Goal: Information Seeking & Learning: Learn about a topic

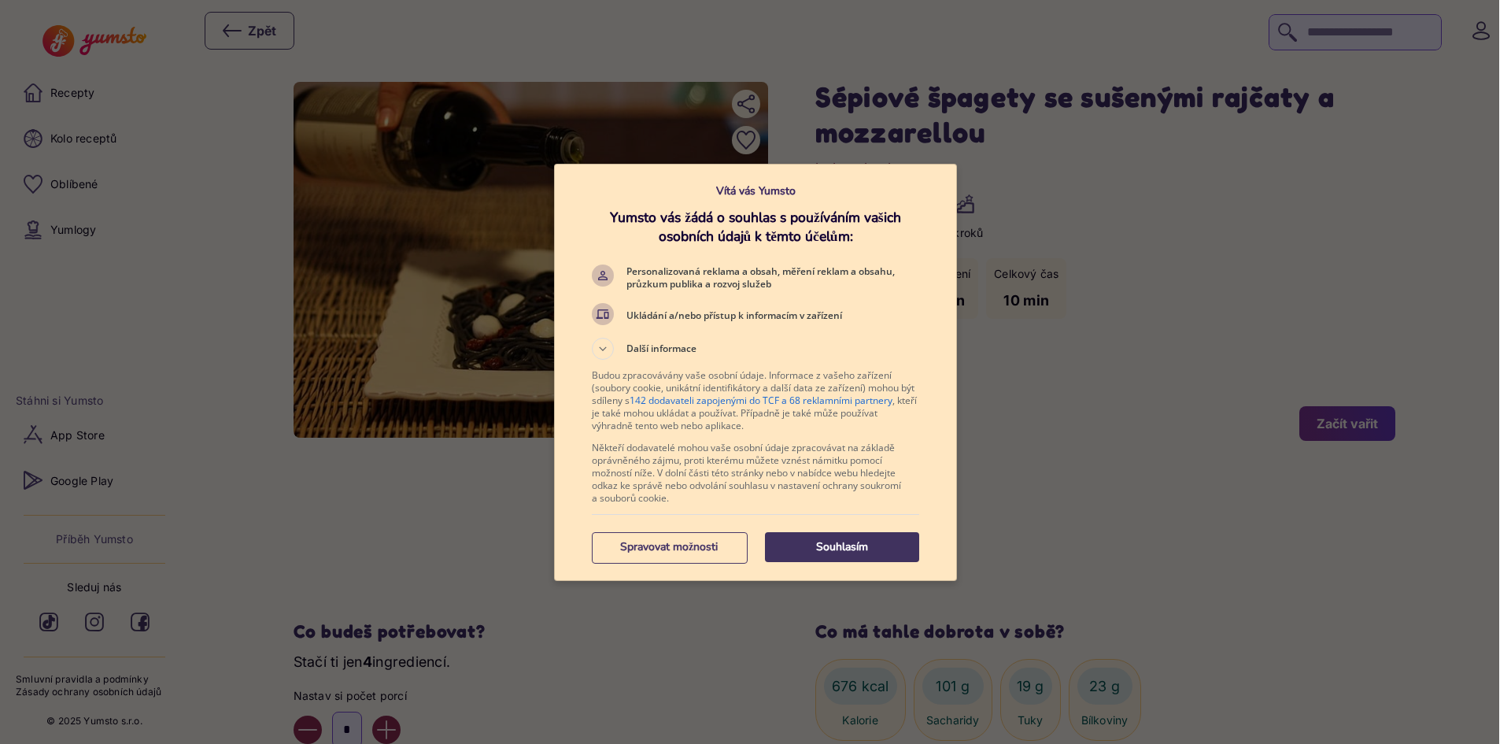
click at [879, 536] on button "Souhlasím" at bounding box center [842, 547] width 154 height 30
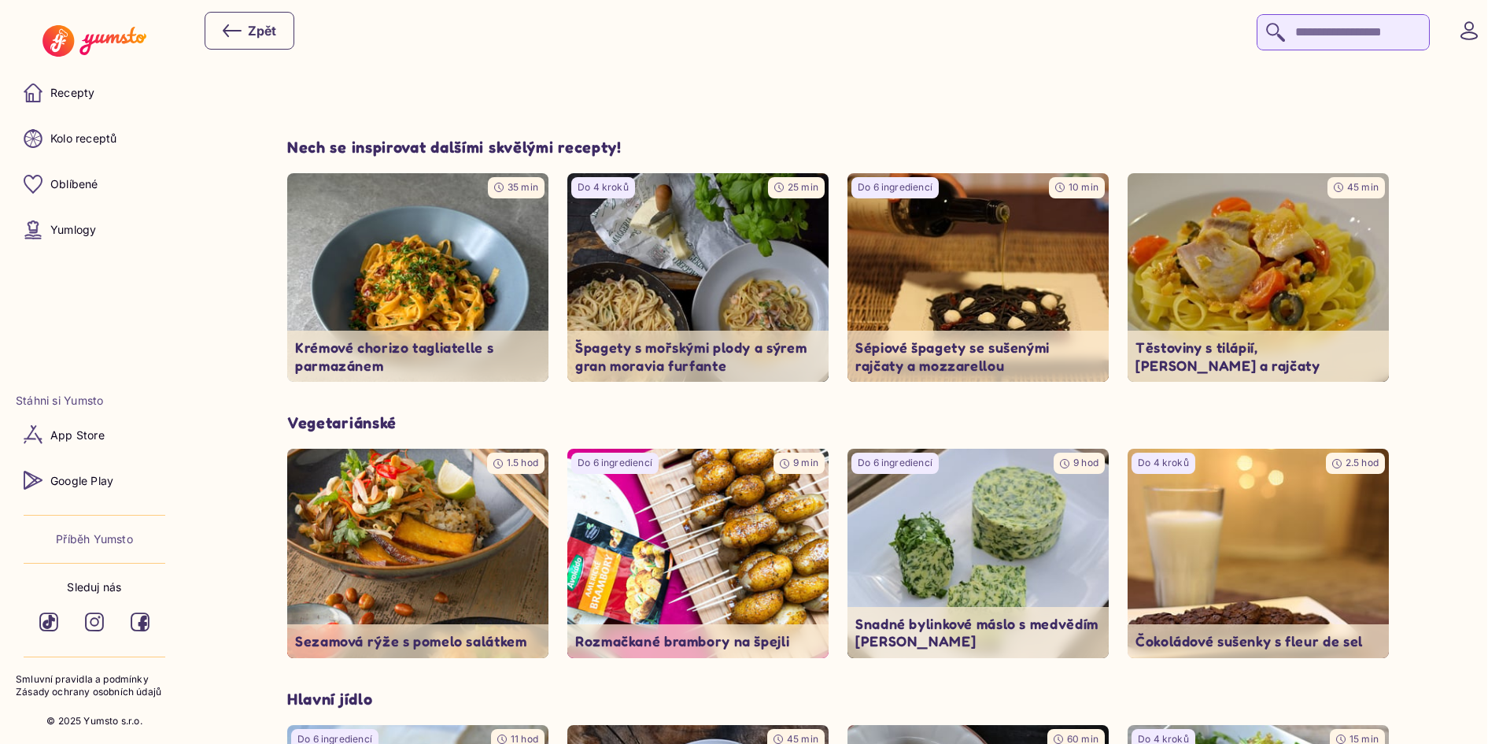
scroll to position [1653, 0]
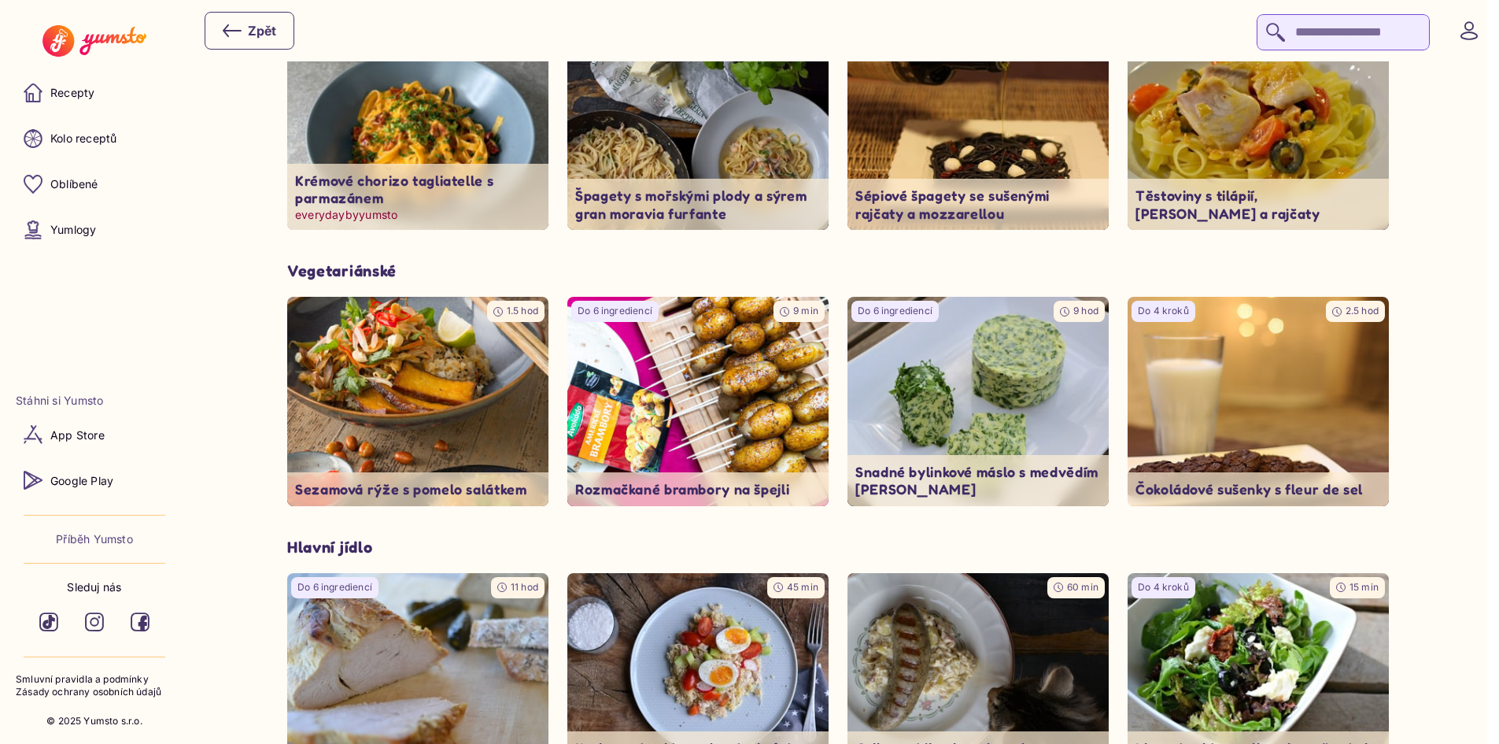
click at [500, 136] on img at bounding box center [418, 126] width 275 height 220
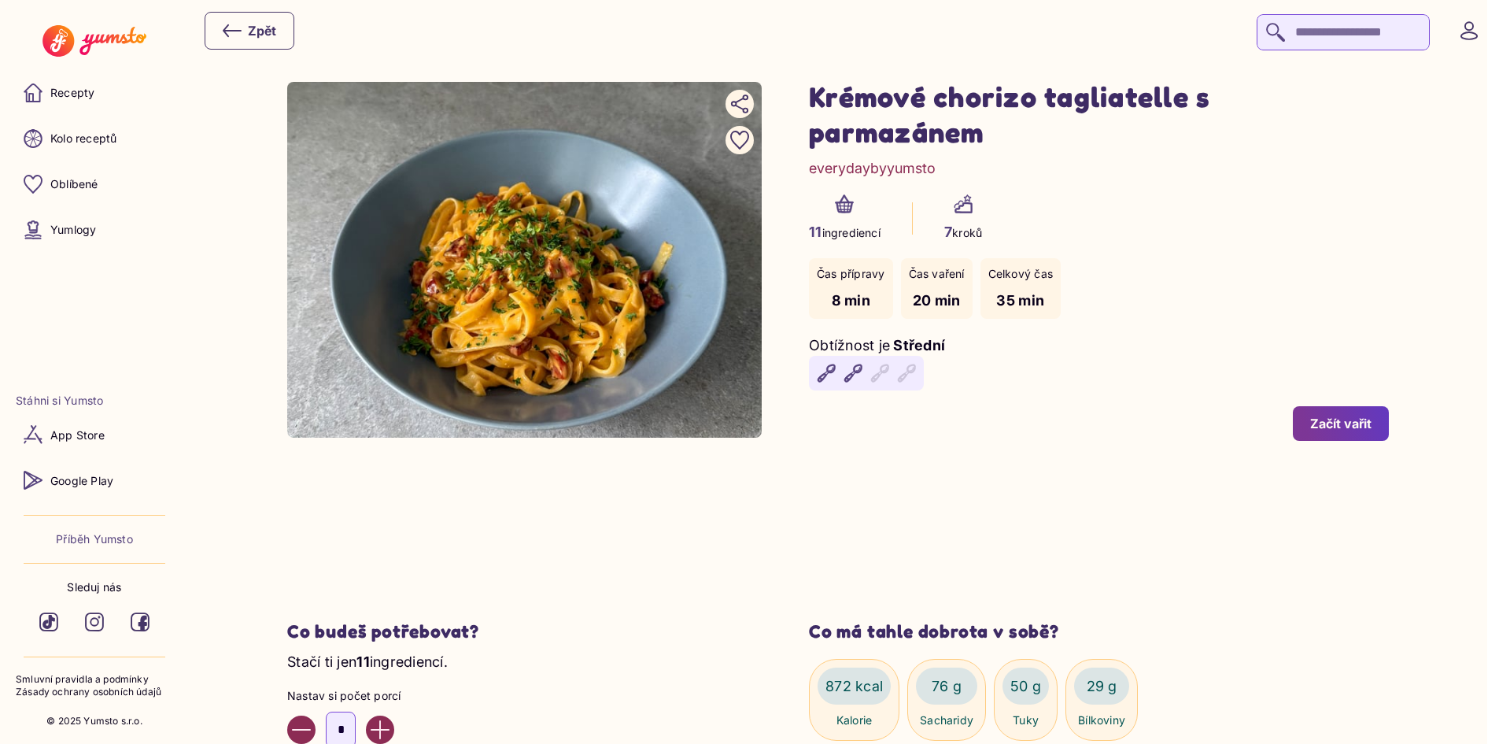
drag, startPoint x: 818, startPoint y: 95, endPoint x: 985, endPoint y: 126, distance: 169.7
click at [985, 126] on h1 "Krémové chorizo tagliatelle s parmazánem" at bounding box center [1099, 114] width 580 height 71
copy h1 "Krémové chorizo tagliatelle s parmazánem"
